Goal: Task Accomplishment & Management: Use online tool/utility

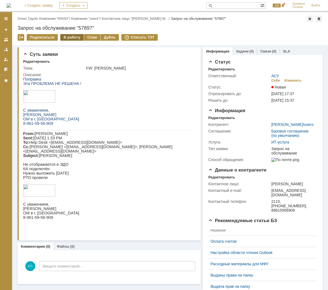
click at [73, 35] on div "В работу" at bounding box center [71, 37] width 23 height 7
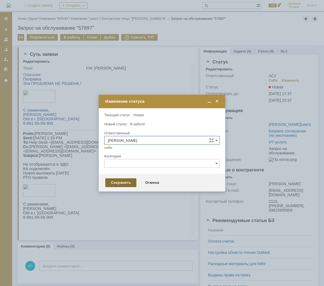
click at [127, 179] on div "Сохранить" at bounding box center [120, 183] width 31 height 9
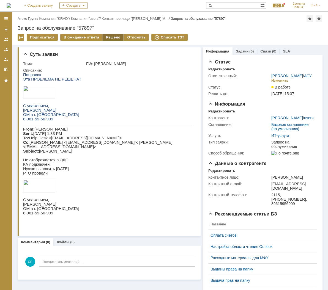
click at [108, 37] on div "Решено" at bounding box center [113, 37] width 21 height 7
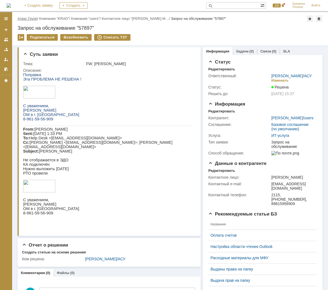
click at [36, 18] on link "Атекс Групп" at bounding box center [28, 19] width 20 height 4
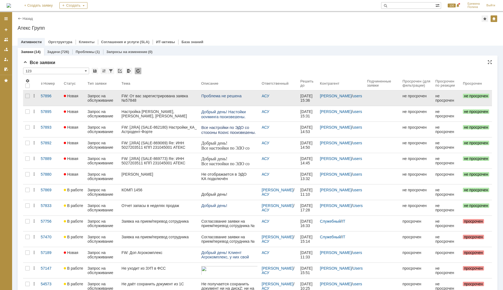
click at [169, 99] on div "FW: От вас зарегистрирована заявка №57848" at bounding box center [159, 98] width 75 height 9
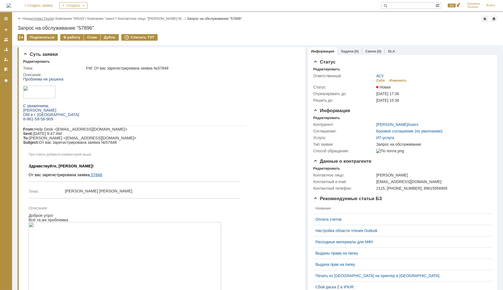
click at [43, 17] on link "Атекс Групп" at bounding box center [44, 19] width 20 height 4
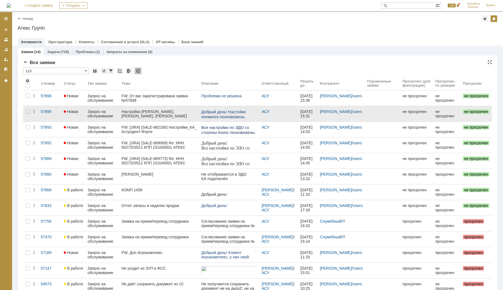
click at [164, 114] on div "Настройка [PERSON_NAME], [PERSON_NAME], [PERSON_NAME]" at bounding box center [159, 113] width 75 height 9
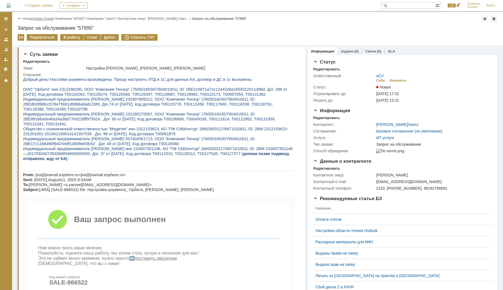
click at [50, 18] on link "Атекс Групп" at bounding box center [44, 19] width 20 height 4
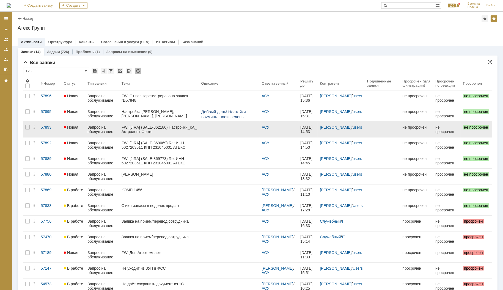
click at [131, 132] on div "FW: [JIRA] (SALE-862180) Настройки_КА_ Астродент-Форте" at bounding box center [159, 129] width 75 height 9
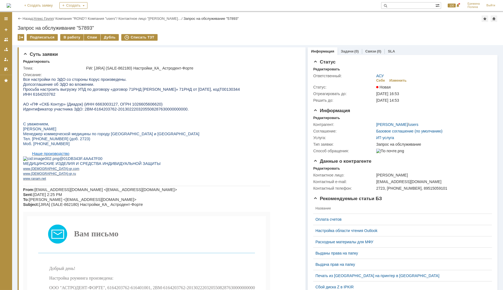
click at [53, 17] on link "Атекс Групп" at bounding box center [44, 19] width 20 height 4
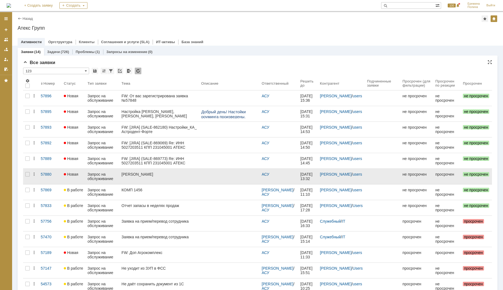
click at [168, 177] on div "[PERSON_NAME]" at bounding box center [159, 174] width 75 height 4
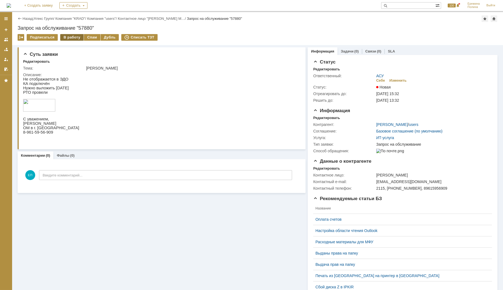
click at [67, 39] on div "В работу" at bounding box center [71, 37] width 23 height 7
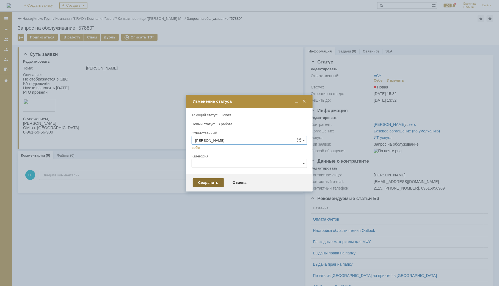
click at [211, 180] on div "Сохранить" at bounding box center [208, 183] width 31 height 9
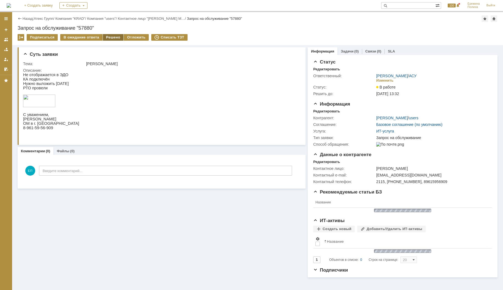
click at [112, 36] on div "Решено" at bounding box center [113, 37] width 21 height 7
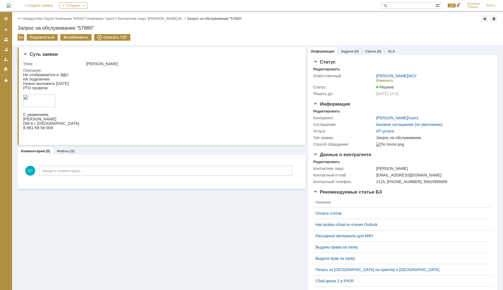
drag, startPoint x: 55, startPoint y: 19, endPoint x: 58, endPoint y: 20, distance: 2.8
click at [53, 19] on link "Атекс Групп" at bounding box center [44, 19] width 20 height 4
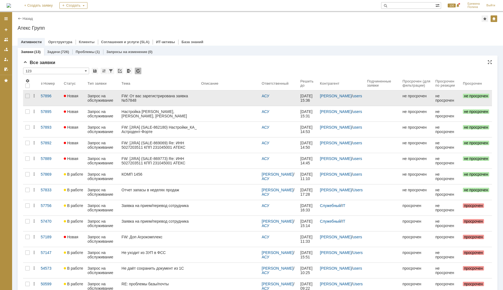
click at [165, 98] on div "FW: От вас зарегистрирована заявка №57848" at bounding box center [159, 98] width 75 height 9
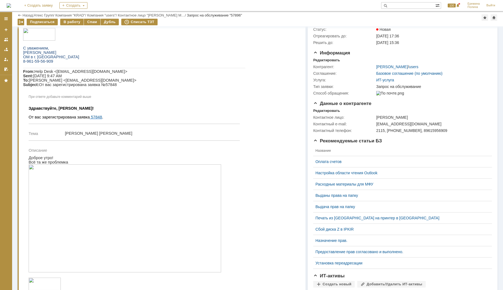
scroll to position [83, 0]
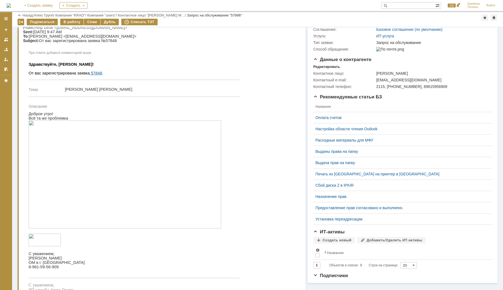
click at [68, 18] on div "Назад | Атекс Групп / Компания "KRAD" / Компания "users" / Контактное лицо "[PE…" at bounding box center [258, 15] width 480 height 7
click at [69, 22] on div "В работу" at bounding box center [71, 22] width 23 height 7
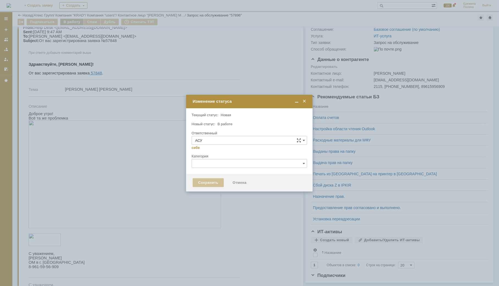
type input "[PERSON_NAME]"
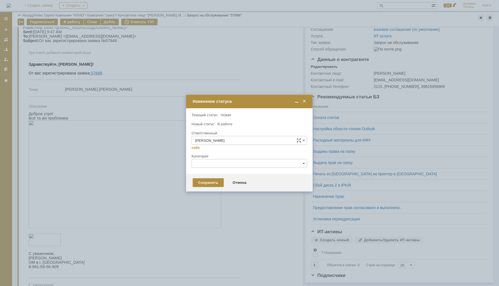
click at [212, 188] on div "Сохранить Отмена" at bounding box center [249, 183] width 127 height 18
click at [218, 181] on div "Сохранить" at bounding box center [208, 183] width 31 height 9
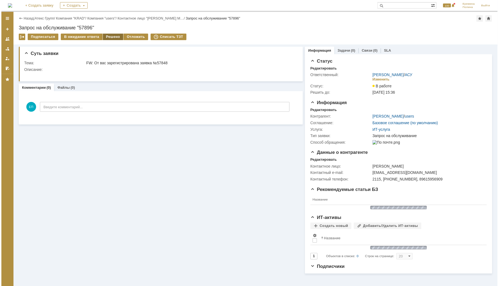
scroll to position [0, 0]
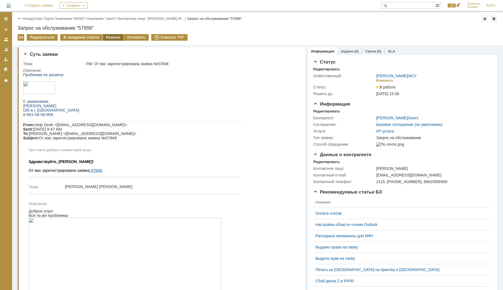
click at [118, 36] on div "Решено" at bounding box center [113, 37] width 21 height 7
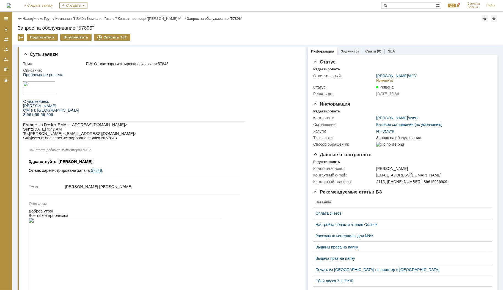
click at [44, 17] on link "Атекс Групп" at bounding box center [44, 19] width 20 height 4
